Goal: Information Seeking & Learning: Learn about a topic

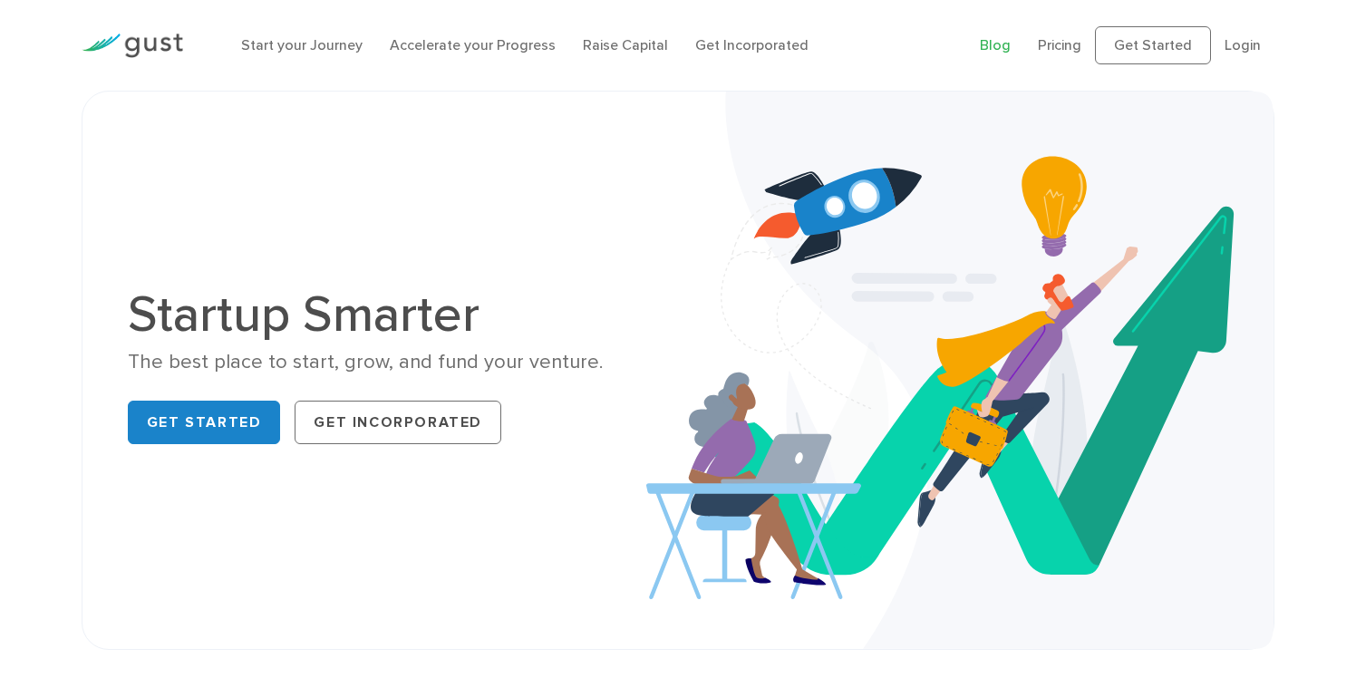
click at [1000, 40] on link "Blog" at bounding box center [995, 44] width 31 height 17
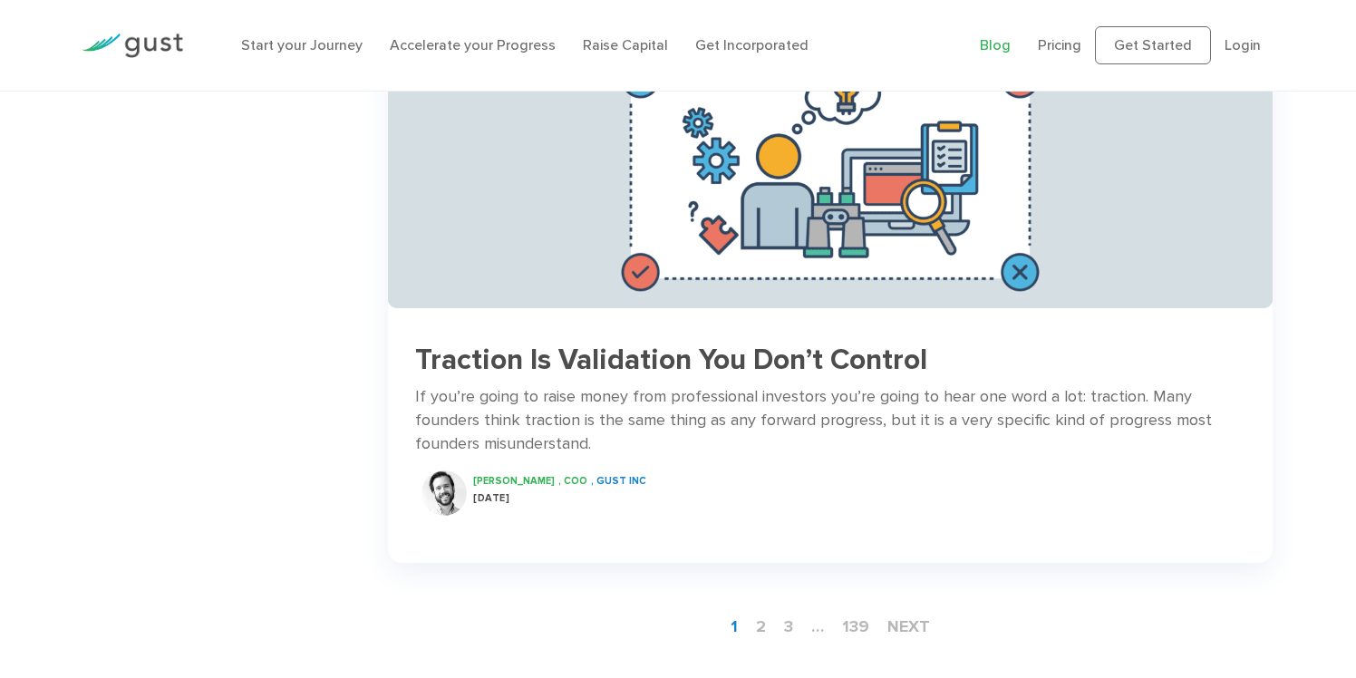
scroll to position [2527, 0]
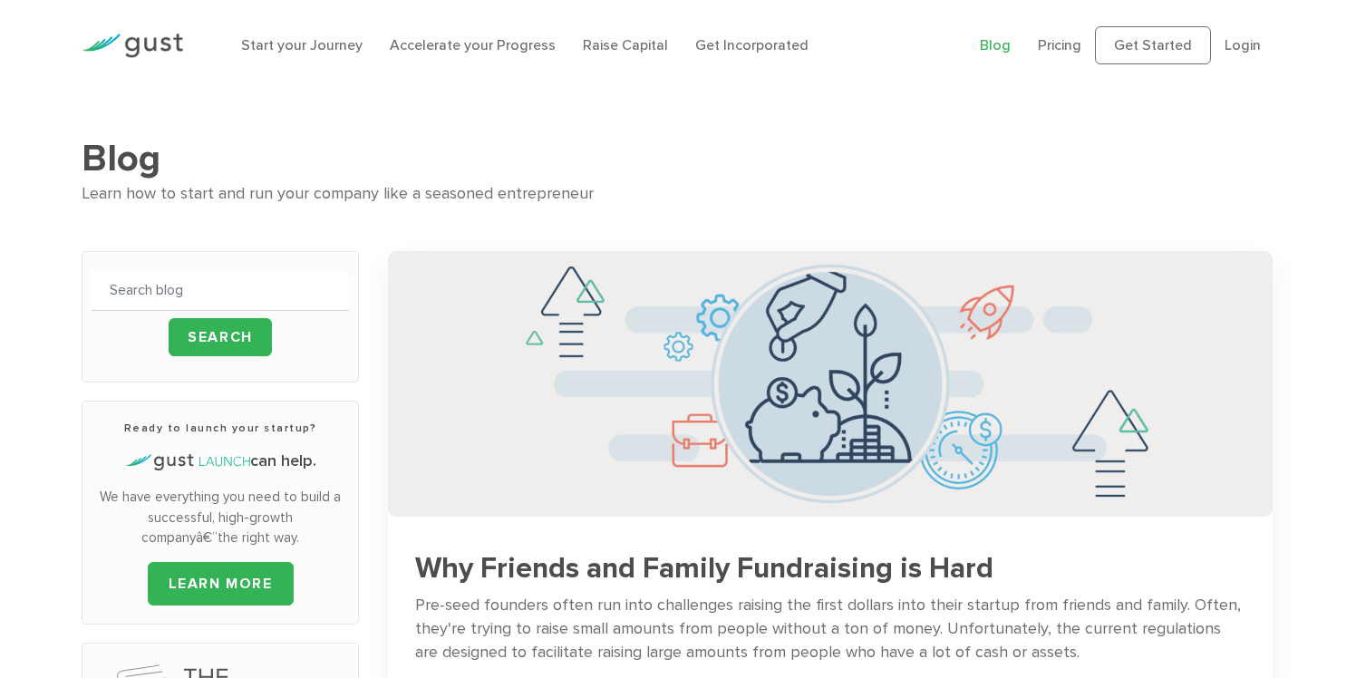
scroll to position [0, 0]
click at [181, 293] on input "text" at bounding box center [221, 290] width 258 height 41
type input "cap table"
click at [220, 336] on input "Search" at bounding box center [220, 337] width 103 height 38
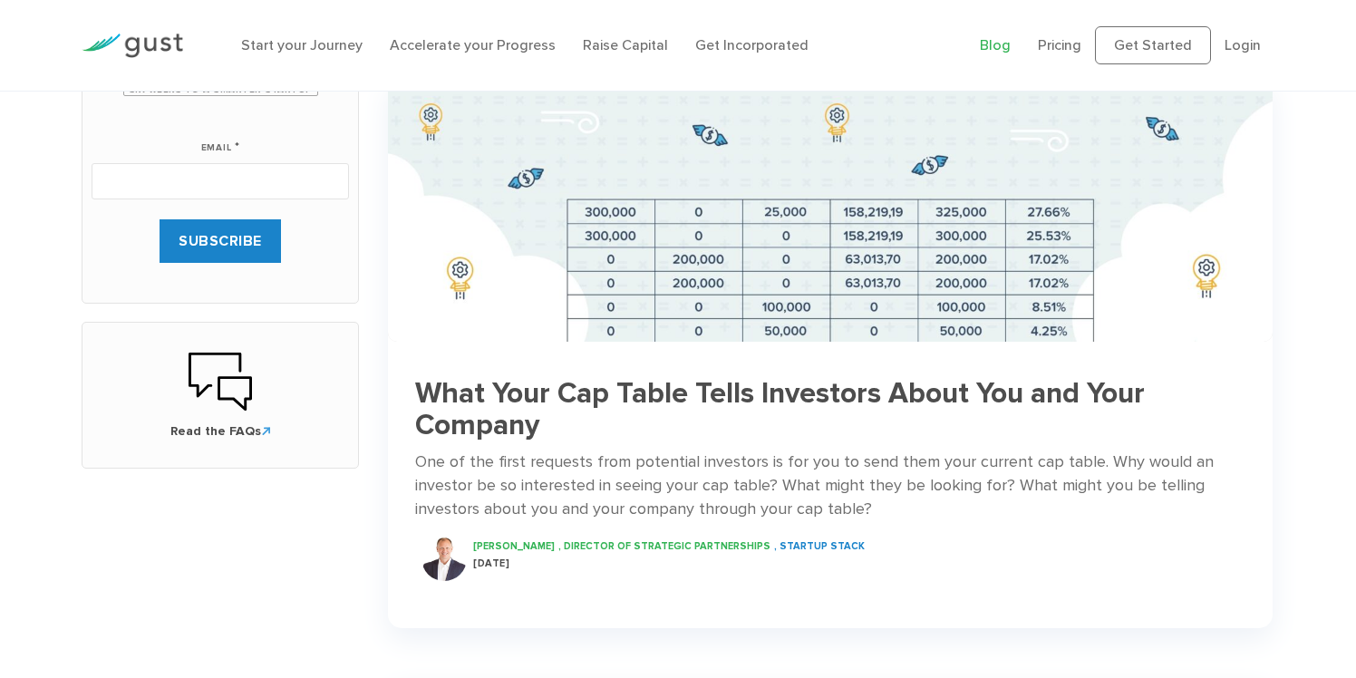
scroll to position [724, 0]
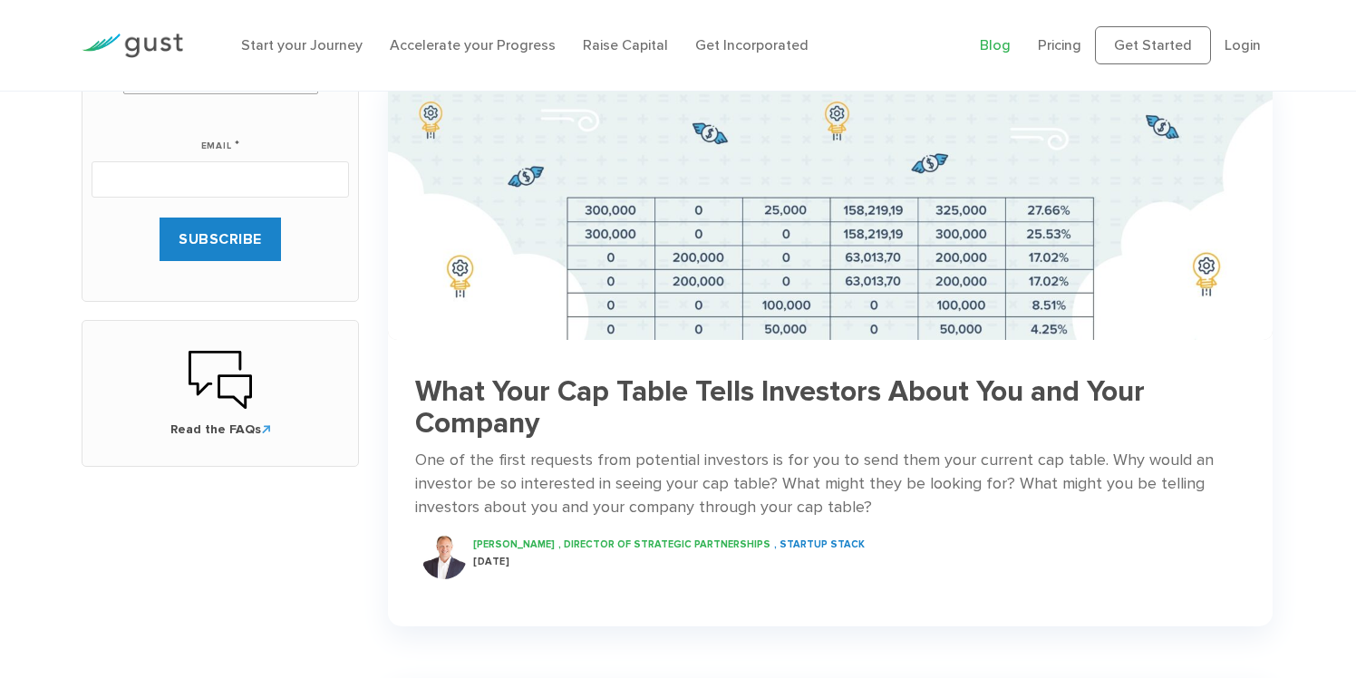
click at [523, 392] on h3 "What Your Cap Table Tells Investors About You and Your Company" at bounding box center [830, 407] width 830 height 63
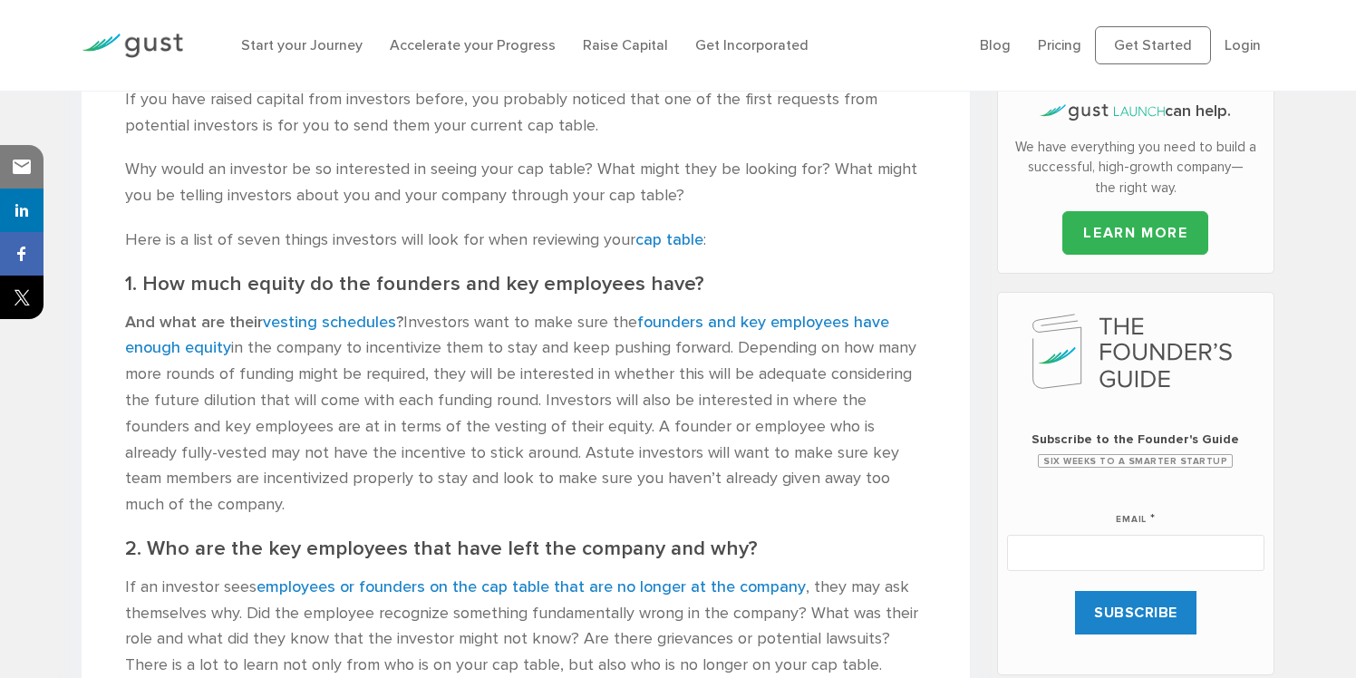
scroll to position [624, 0]
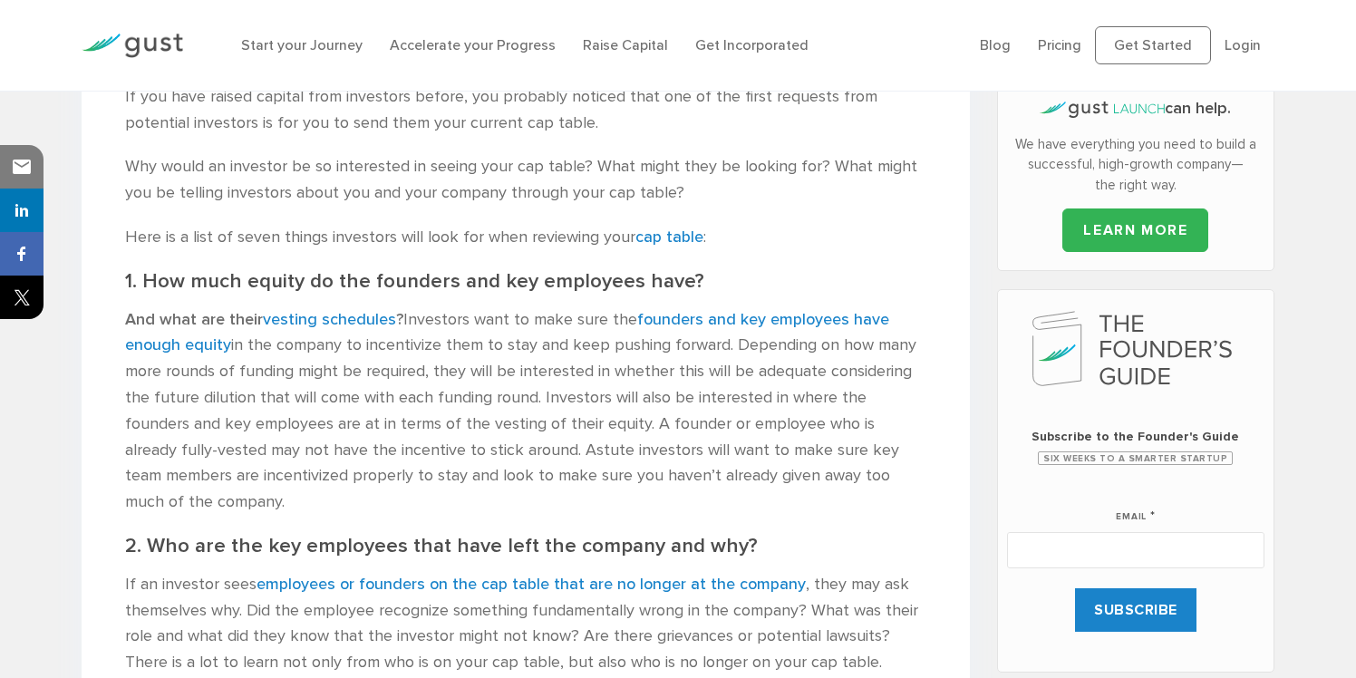
click at [622, 429] on p "And what are their vesting schedules ? Investors want to make sure the founders…" at bounding box center [525, 411] width 801 height 208
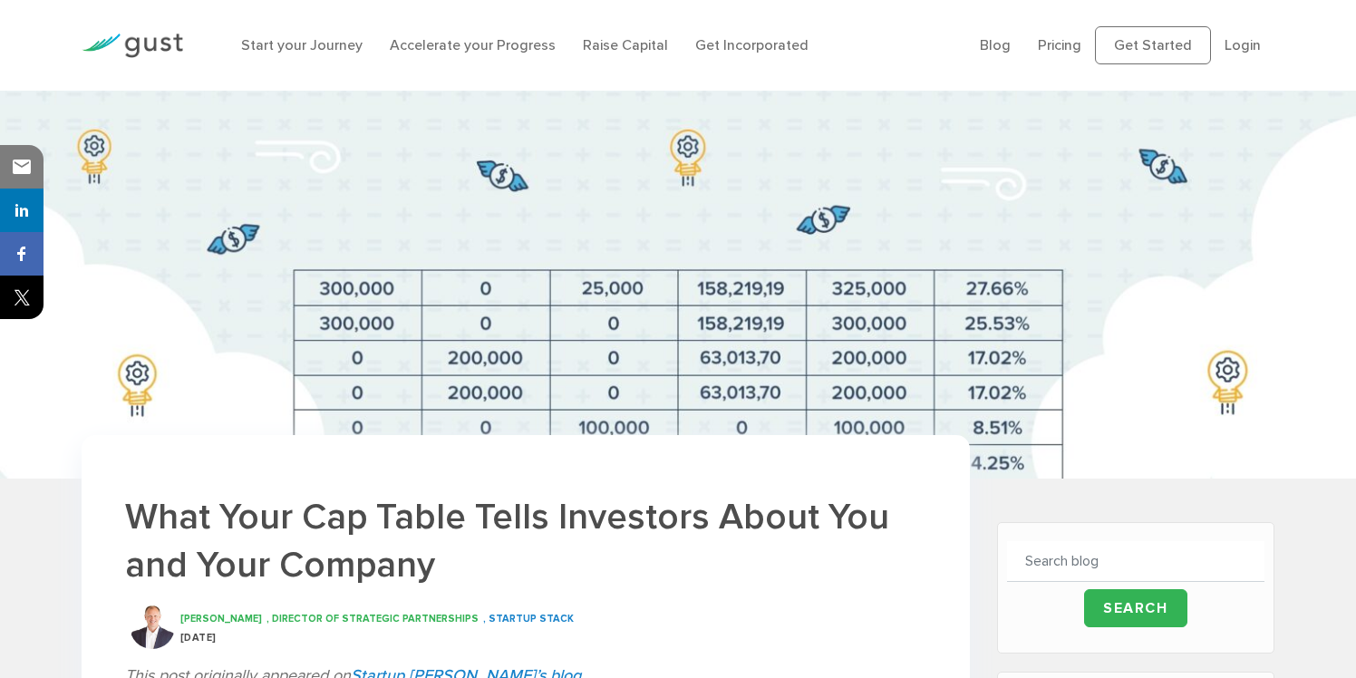
scroll to position [0, 0]
